Goal: Task Accomplishment & Management: Complete application form

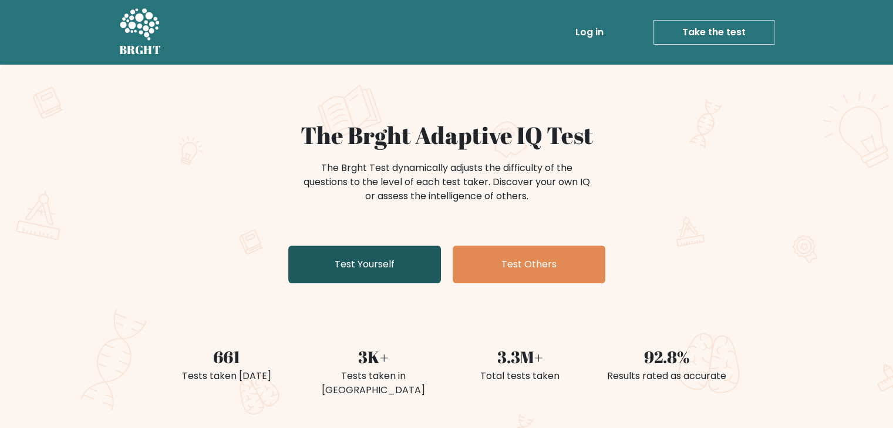
click at [389, 266] on link "Test Yourself" at bounding box center [364, 264] width 153 height 38
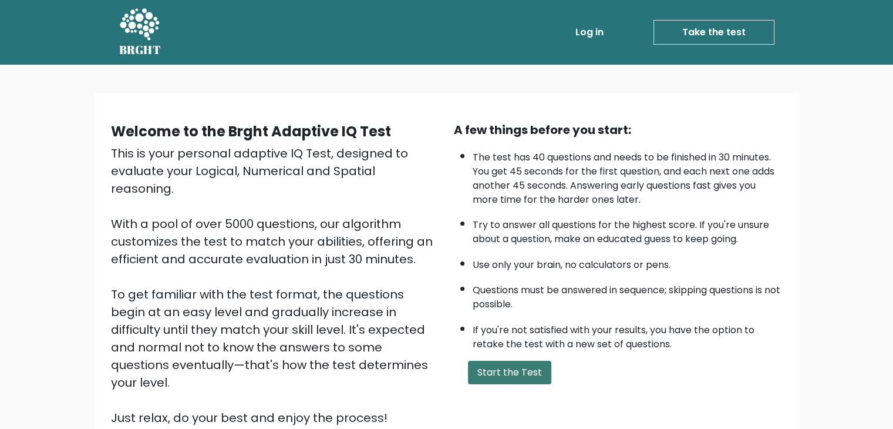
click at [526, 362] on button "Start the Test" at bounding box center [509, 372] width 83 height 23
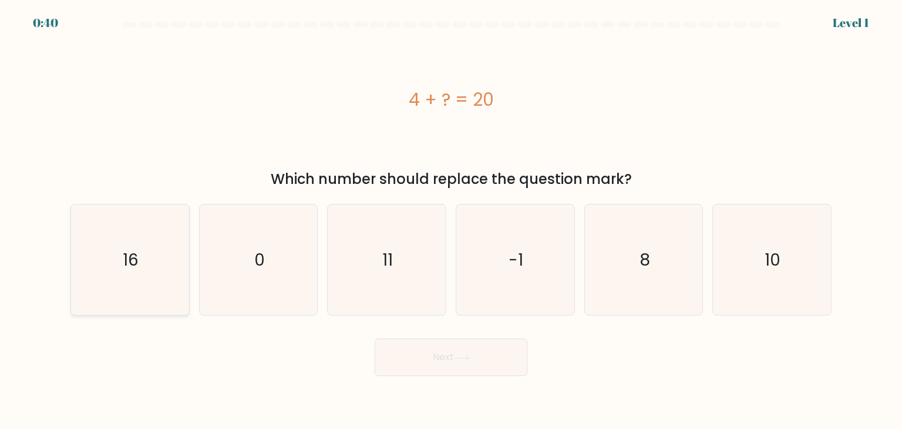
click at [154, 255] on icon "16" at bounding box center [130, 259] width 110 height 110
click at [451, 220] on input "a. 16" at bounding box center [451, 217] width 1 height 6
radio input "true"
click at [449, 343] on button "Next" at bounding box center [451, 357] width 153 height 38
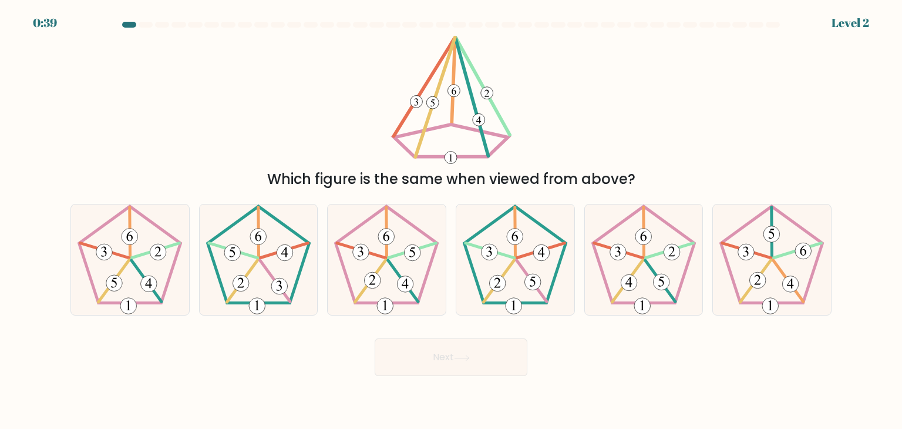
click at [456, 368] on button "Next" at bounding box center [451, 357] width 153 height 38
click at [322, 365] on div "Next" at bounding box center [450, 352] width 775 height 46
click at [136, 274] on icon at bounding box center [130, 259] width 110 height 110
click at [451, 220] on input "a." at bounding box center [451, 217] width 1 height 6
radio input "true"
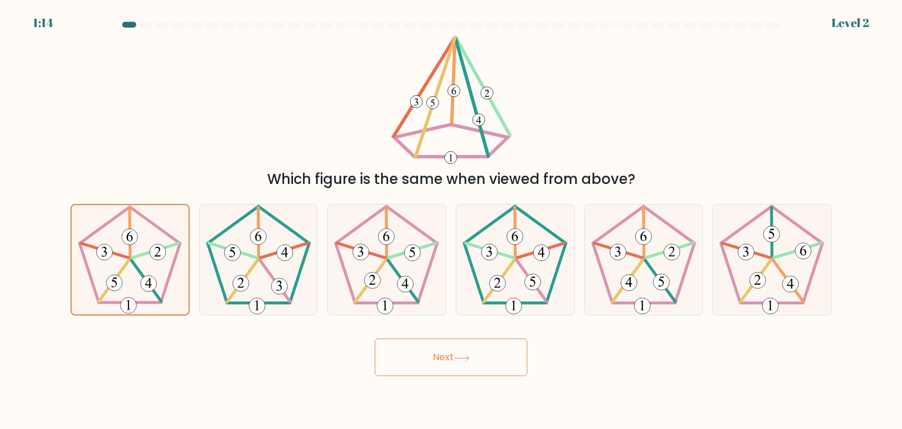
click at [480, 362] on button "Next" at bounding box center [451, 357] width 153 height 38
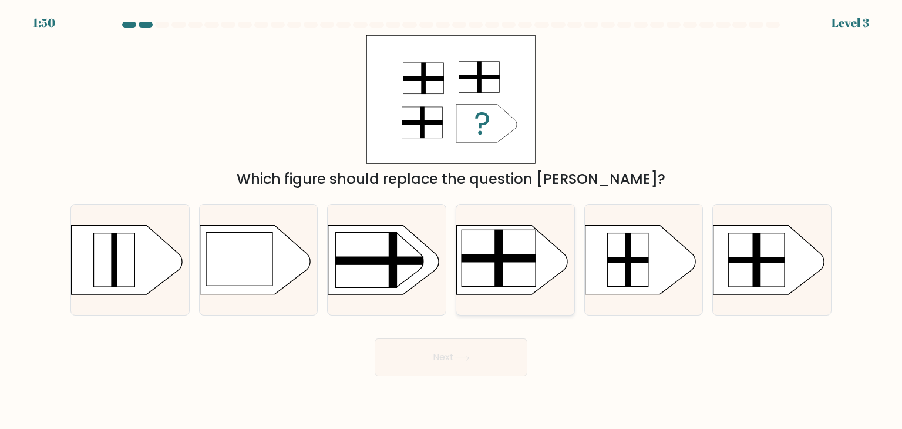
click at [503, 297] on div at bounding box center [515, 260] width 119 height 112
click at [452, 220] on input "d." at bounding box center [451, 217] width 1 height 6
radio input "true"
click at [476, 359] on button "Next" at bounding box center [451, 357] width 153 height 38
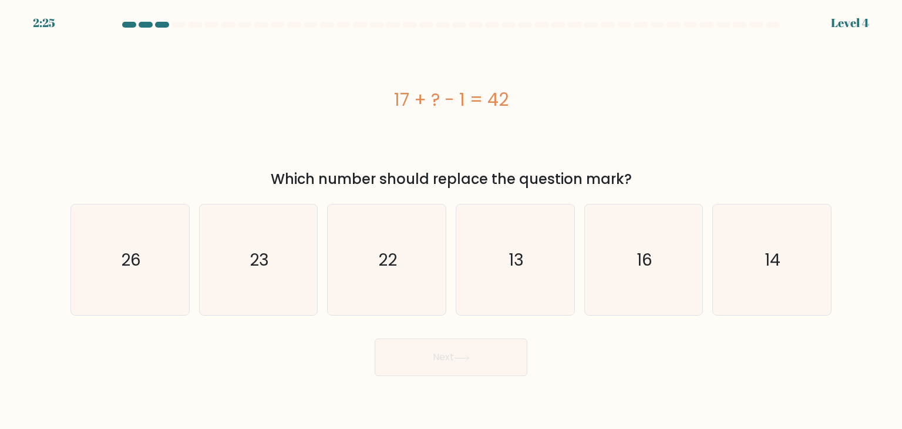
click at [555, 319] on form "a." at bounding box center [451, 199] width 902 height 354
click at [782, 267] on icon "14" at bounding box center [772, 259] width 110 height 110
click at [452, 220] on input "f. 14" at bounding box center [451, 217] width 1 height 6
radio input "true"
click at [509, 368] on button "Next" at bounding box center [451, 357] width 153 height 38
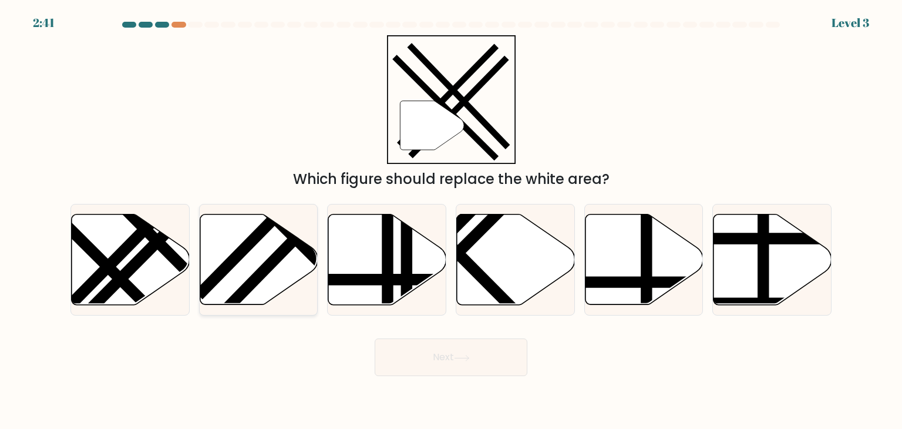
click at [257, 249] on icon at bounding box center [259, 259] width 118 height 90
click at [451, 220] on input "b." at bounding box center [451, 217] width 1 height 6
radio input "true"
click at [471, 365] on button "Next" at bounding box center [451, 357] width 153 height 38
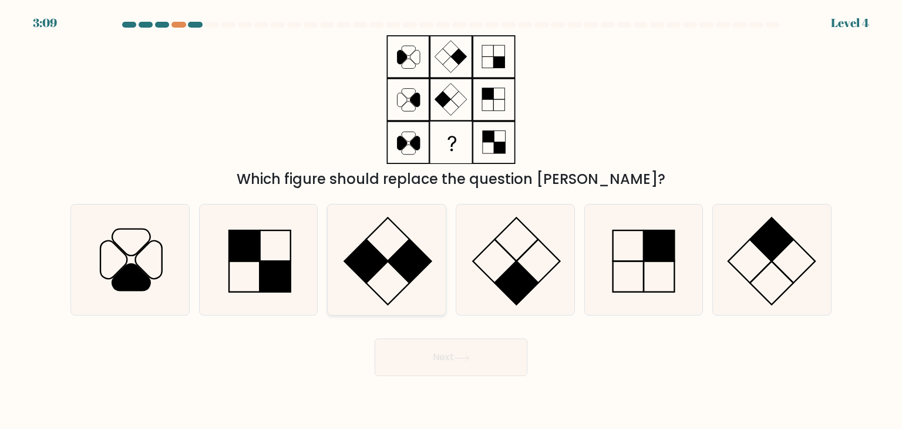
click at [382, 287] on icon at bounding box center [386, 259] width 110 height 110
click at [451, 220] on input "c." at bounding box center [451, 217] width 1 height 6
radio input "true"
click at [426, 349] on button "Next" at bounding box center [451, 357] width 153 height 38
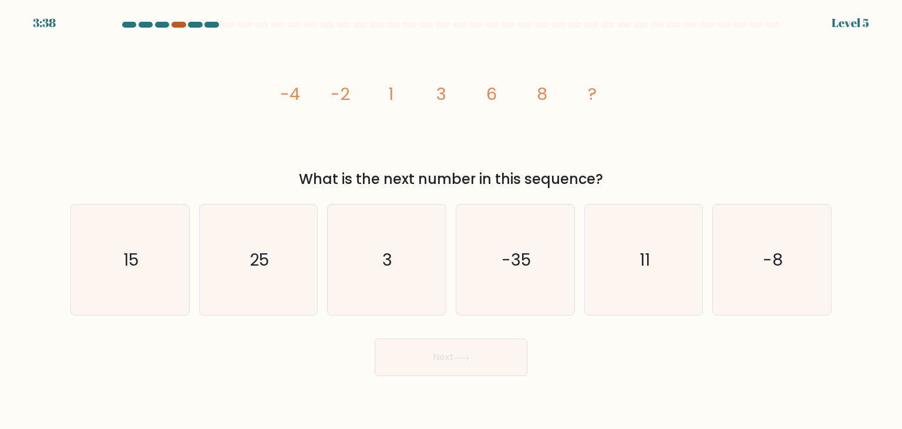
click at [180, 25] on div at bounding box center [178, 25] width 14 height 6
click at [620, 271] on icon "11" at bounding box center [643, 259] width 110 height 110
click at [452, 220] on input "e. 11" at bounding box center [451, 217] width 1 height 6
radio input "true"
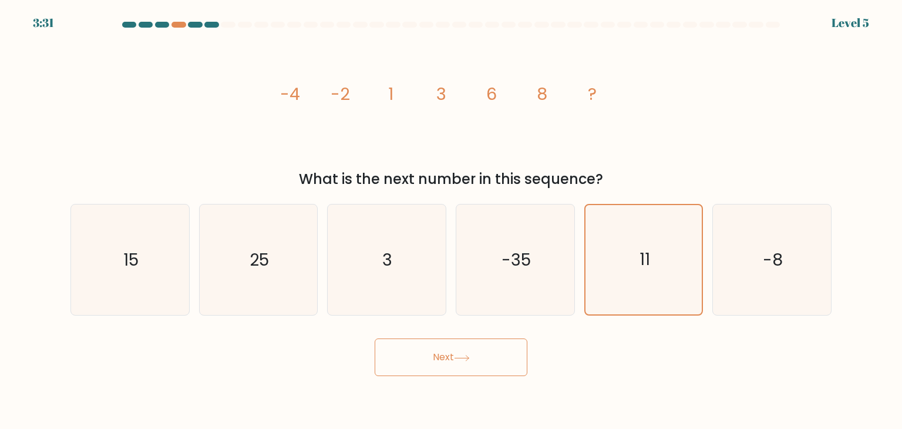
click at [489, 351] on button "Next" at bounding box center [451, 357] width 153 height 38
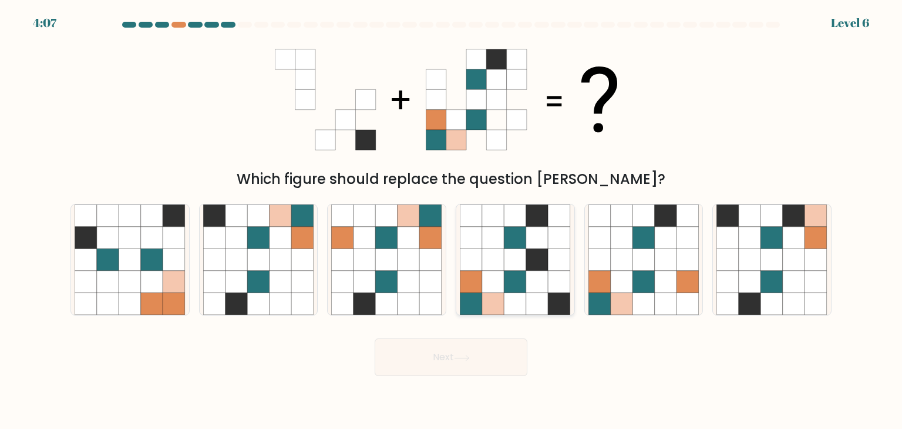
click at [514, 274] on icon at bounding box center [515, 282] width 22 height 22
click at [452, 220] on input "d." at bounding box center [451, 217] width 1 height 6
radio input "true"
click at [267, 253] on icon at bounding box center [258, 259] width 22 height 22
click at [451, 220] on input "b." at bounding box center [451, 217] width 1 height 6
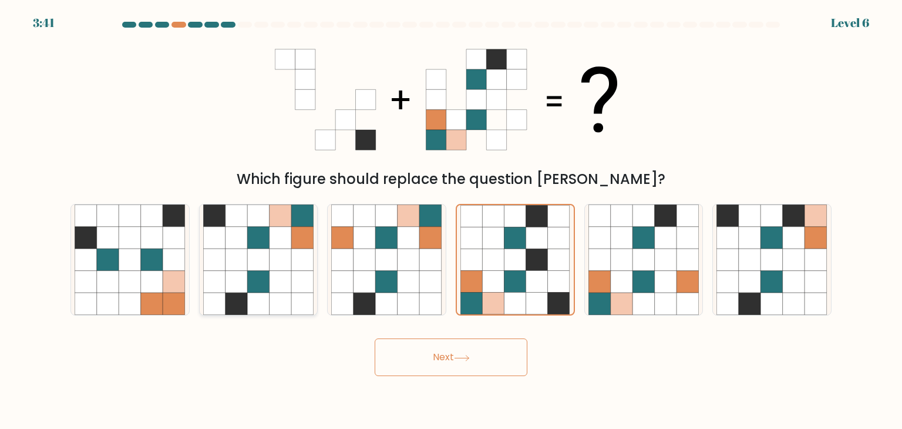
radio input "true"
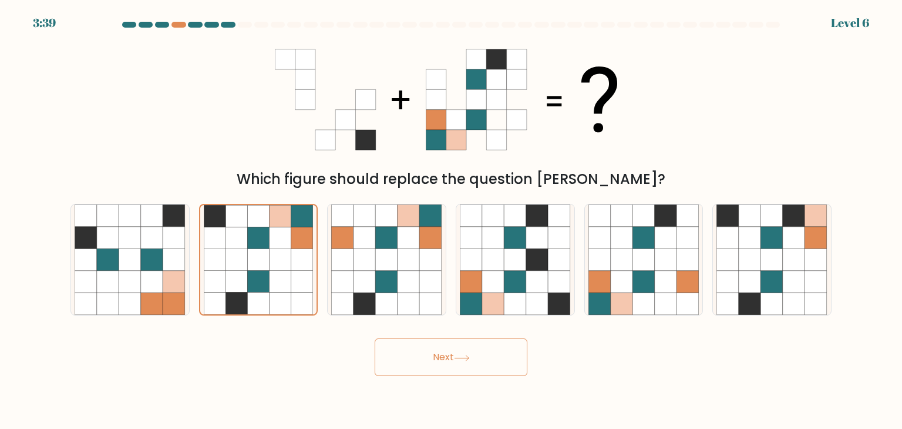
click at [474, 363] on button "Next" at bounding box center [451, 357] width 153 height 38
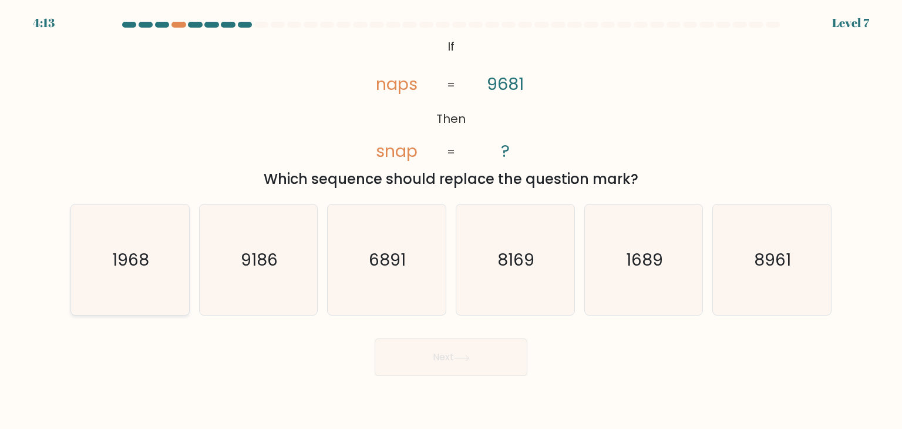
click at [185, 292] on icon "1968" at bounding box center [130, 259] width 110 height 110
click at [451, 220] on input "a. 1968" at bounding box center [451, 217] width 1 height 6
radio input "true"
click at [465, 372] on button "Next" at bounding box center [451, 357] width 153 height 38
